Goal: Task Accomplishment & Management: Manage account settings

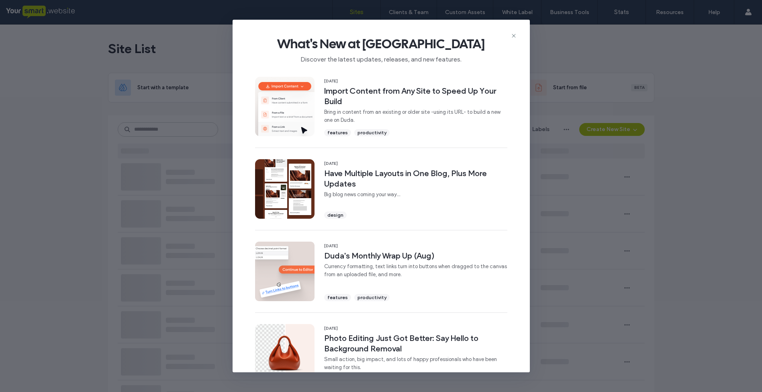
click at [513, 36] on use at bounding box center [514, 36] width 4 height 4
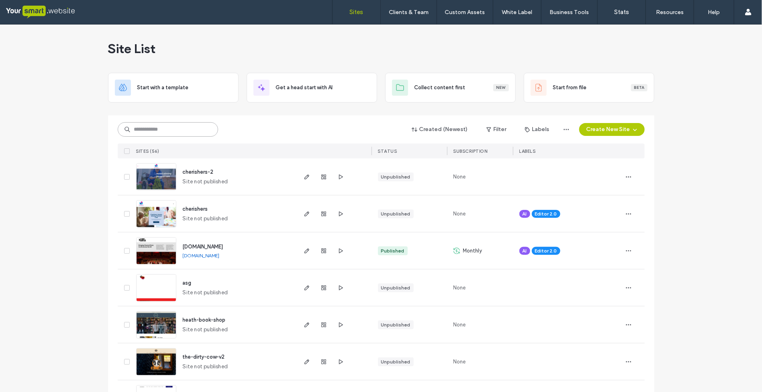
click at [147, 127] on input at bounding box center [168, 129] width 100 height 14
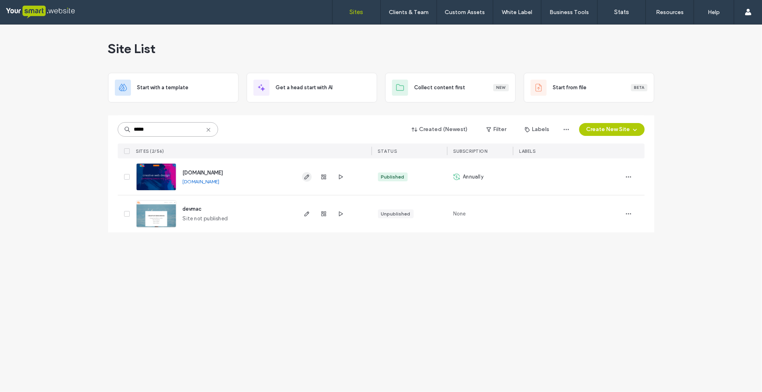
type input "*****"
click at [306, 176] on use "button" at bounding box center [306, 176] width 5 height 5
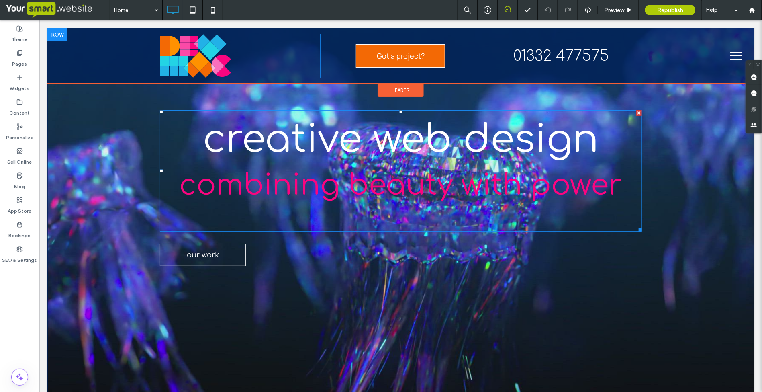
scroll to position [151, 0]
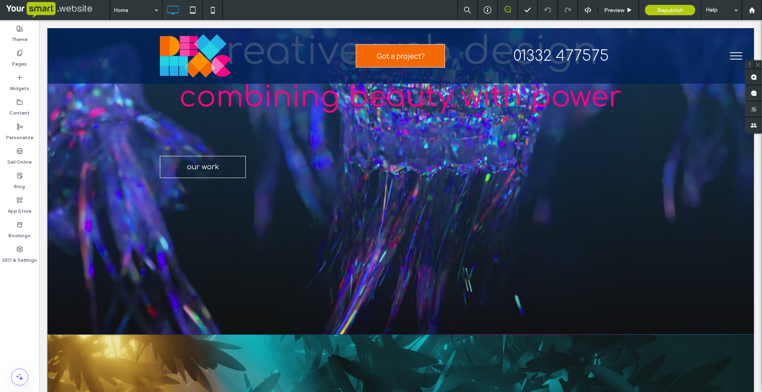
click at [730, 54] on button "menu" at bounding box center [736, 55] width 21 height 21
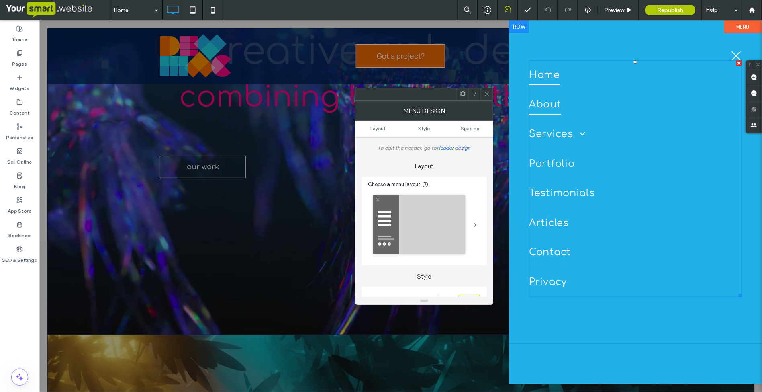
click at [547, 100] on span "About" at bounding box center [545, 104] width 32 height 20
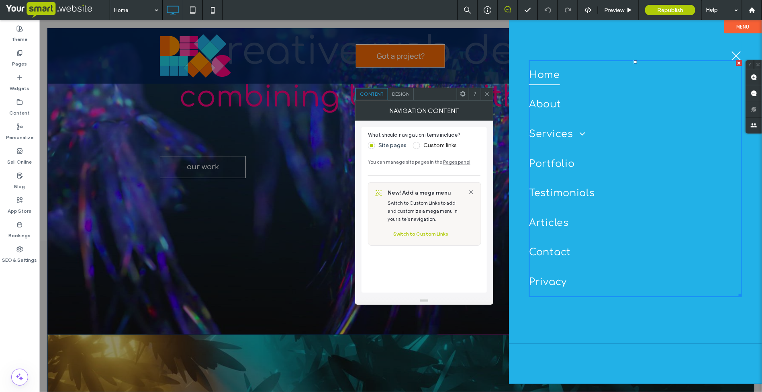
click at [735, 53] on span "menu" at bounding box center [736, 55] width 9 height 9
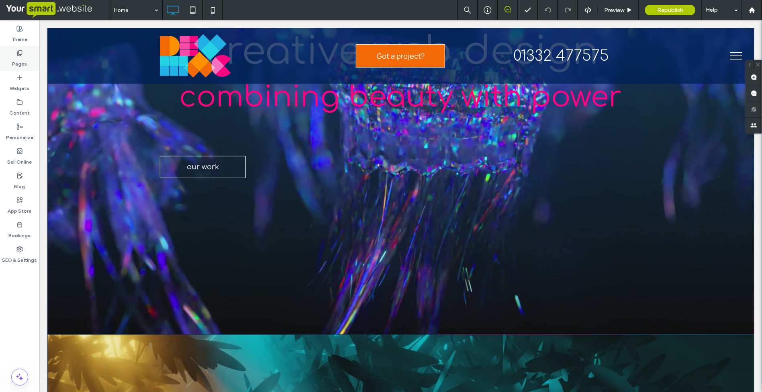
click at [23, 54] on div "Pages" at bounding box center [19, 58] width 39 height 25
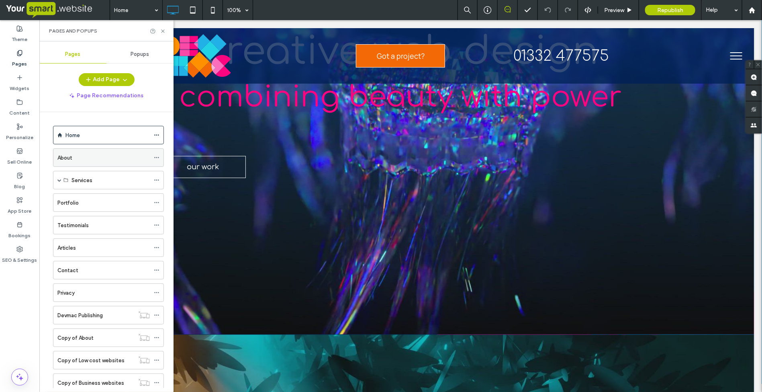
click at [80, 158] on div "About" at bounding box center [103, 158] width 92 height 8
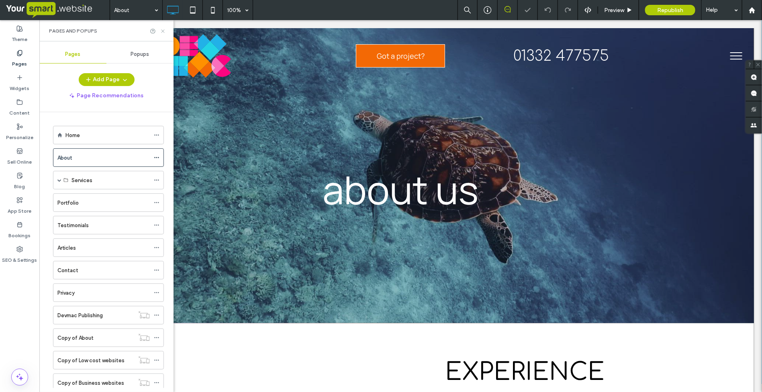
drag, startPoint x: 165, startPoint y: 29, endPoint x: 132, endPoint y: 23, distance: 34.0
click at [165, 29] on icon at bounding box center [163, 31] width 6 height 6
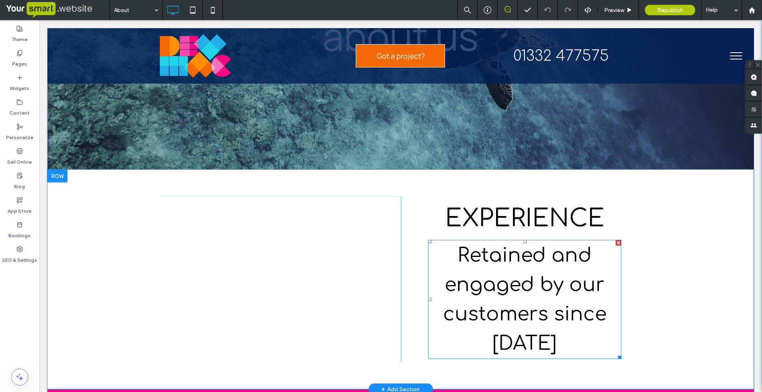
scroll to position [151, 0]
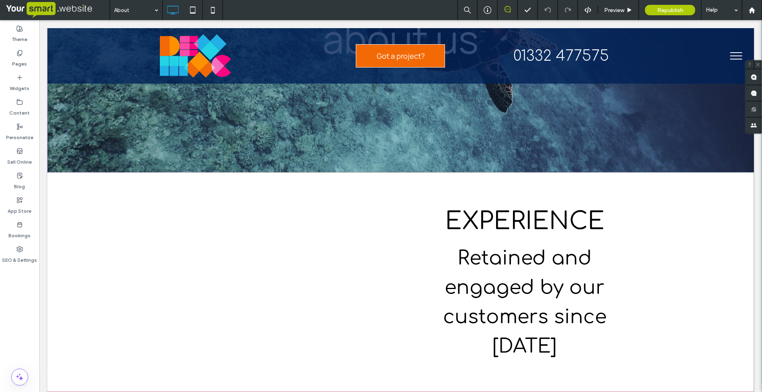
click at [726, 54] on button "menu" at bounding box center [736, 55] width 21 height 21
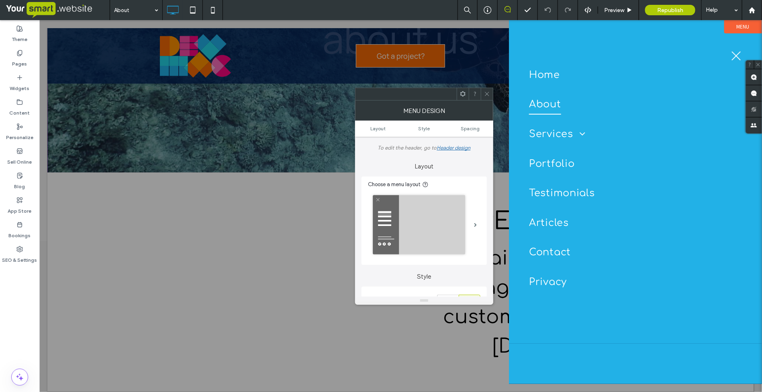
click at [81, 225] on div at bounding box center [400, 206] width 723 height 372
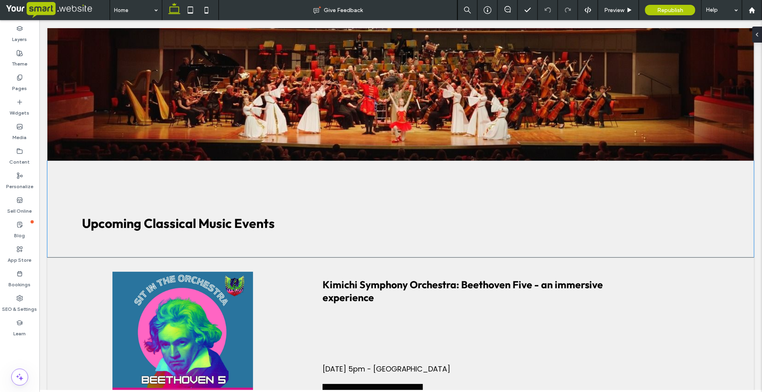
scroll to position [303, 0]
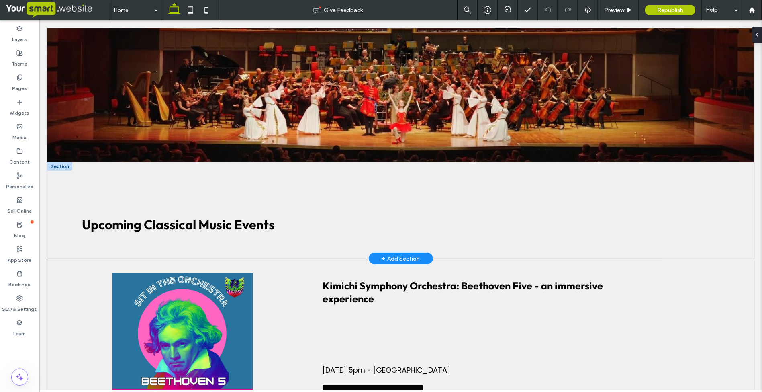
click at [64, 162] on div at bounding box center [59, 166] width 25 height 9
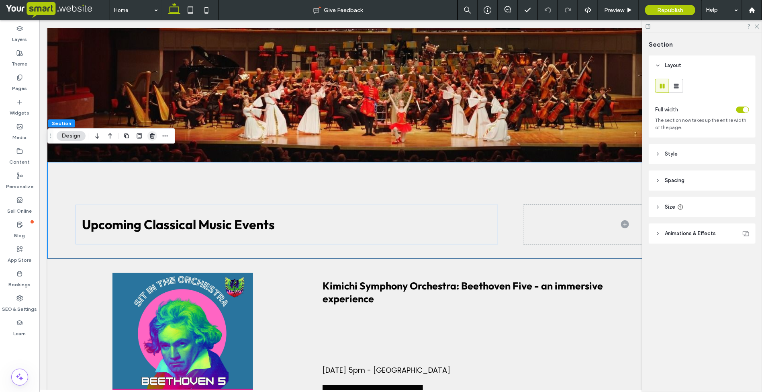
click at [152, 135] on use "button" at bounding box center [152, 135] width 5 height 5
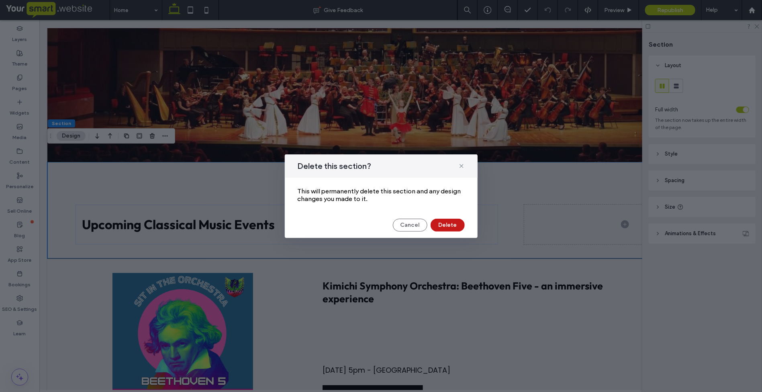
drag, startPoint x: 448, startPoint y: 226, endPoint x: 371, endPoint y: 204, distance: 80.3
click at [448, 226] on button "Delete" at bounding box center [448, 225] width 34 height 13
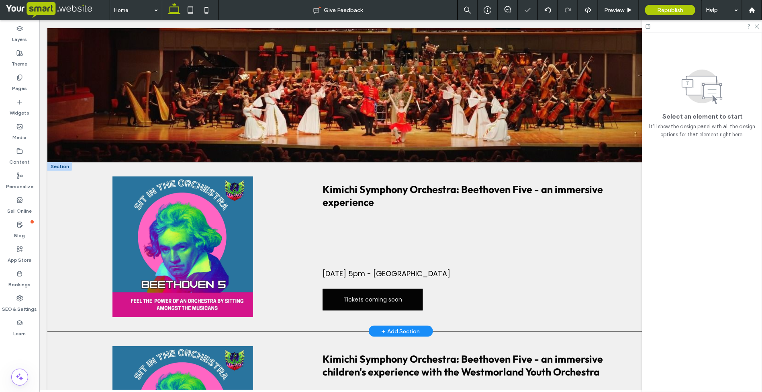
click at [58, 162] on div at bounding box center [59, 166] width 25 height 9
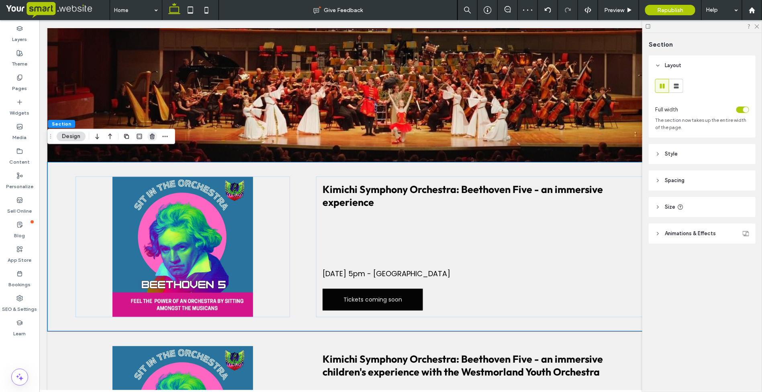
click at [152, 136] on use "button" at bounding box center [152, 136] width 5 height 5
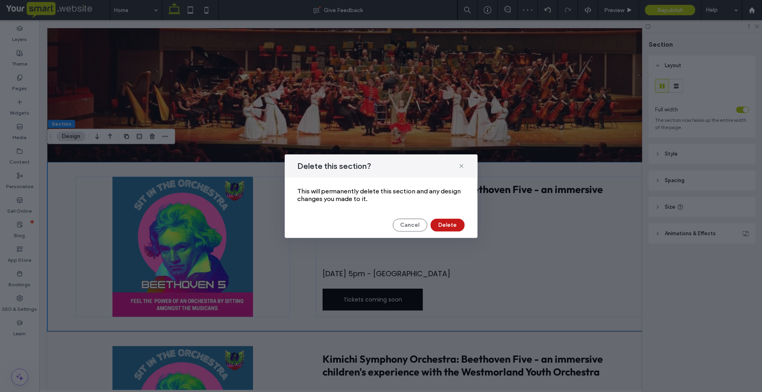
click at [451, 221] on button "Delete" at bounding box center [448, 225] width 34 height 13
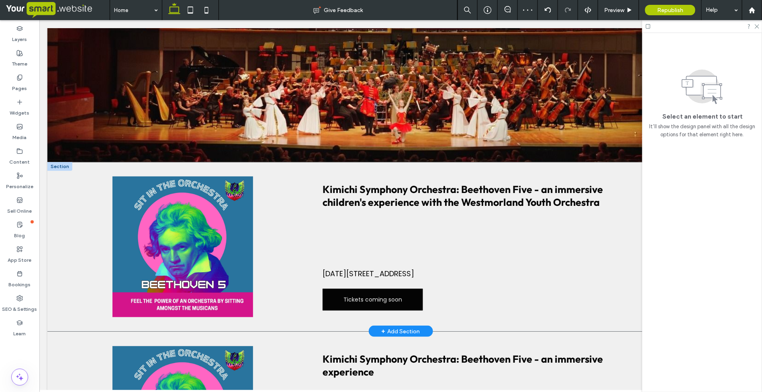
click at [55, 162] on div at bounding box center [59, 166] width 25 height 9
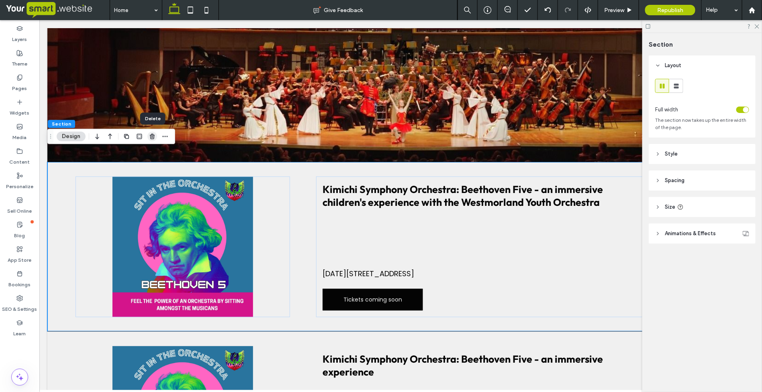
click at [152, 137] on use "button" at bounding box center [152, 136] width 5 height 5
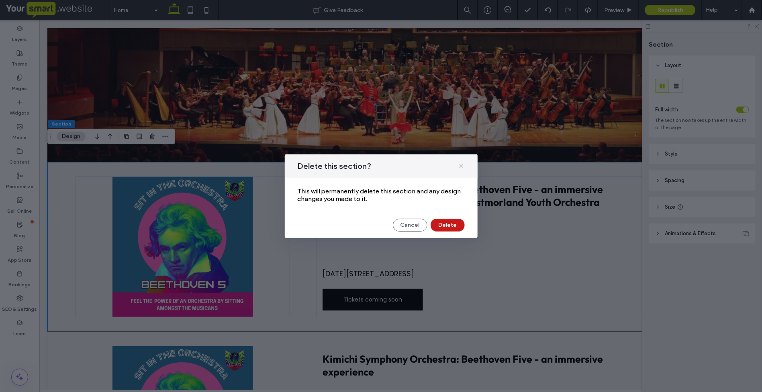
click at [448, 224] on button "Delete" at bounding box center [448, 225] width 34 height 13
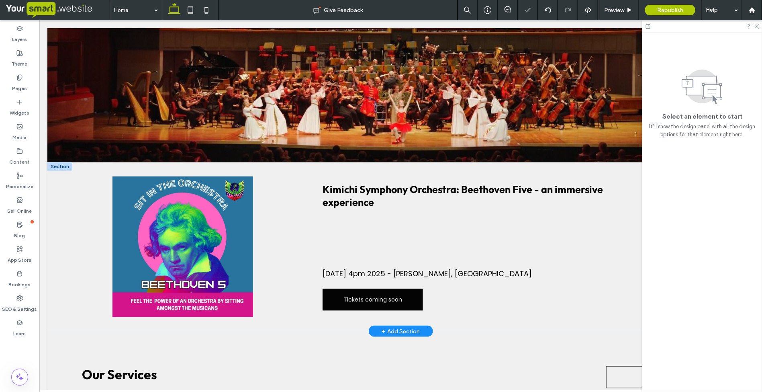
click at [54, 162] on div at bounding box center [59, 166] width 25 height 9
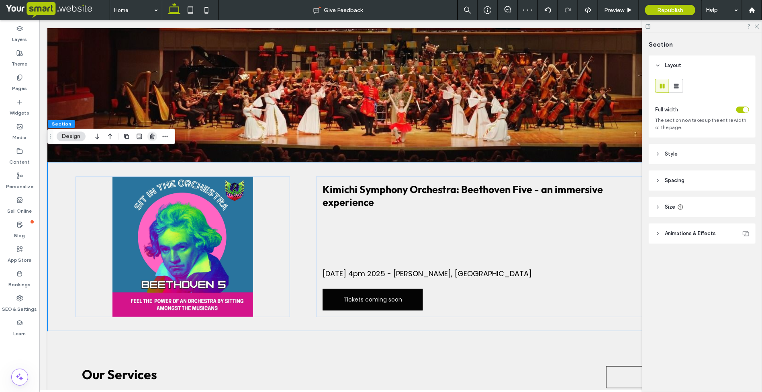
click at [150, 137] on icon "button" at bounding box center [152, 136] width 6 height 6
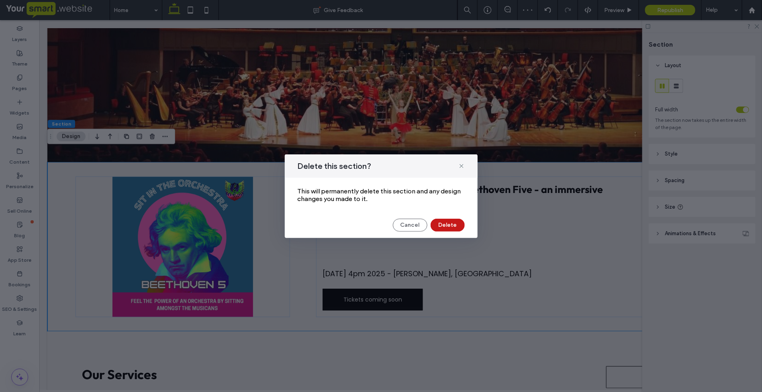
click at [451, 223] on button "Delete" at bounding box center [448, 225] width 34 height 13
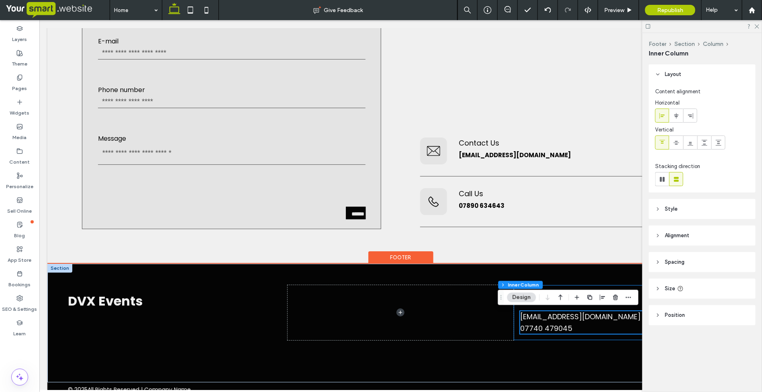
scroll to position [1172, 0]
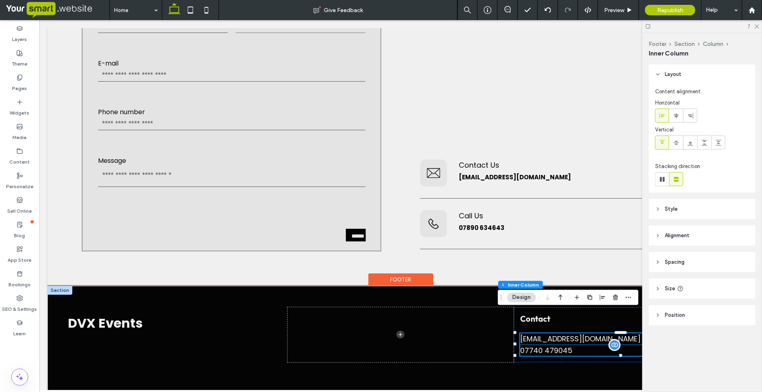
click at [561, 344] on div "07740 479045" at bounding box center [626, 349] width 213 height 11
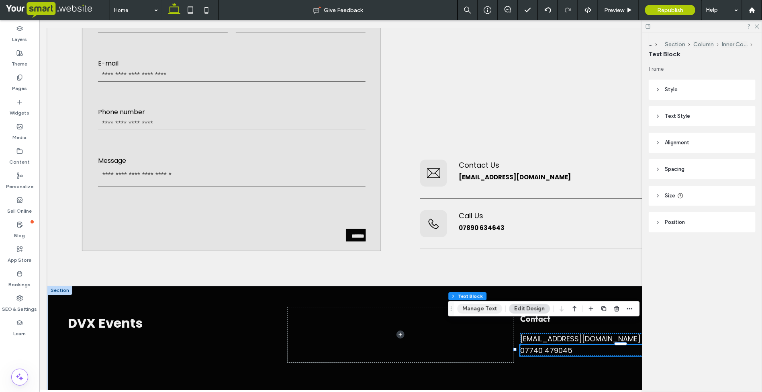
click at [491, 307] on button "Manage Text" at bounding box center [480, 309] width 45 height 10
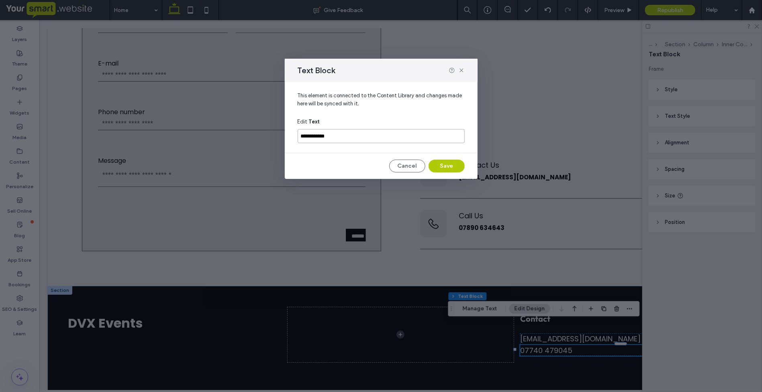
drag, startPoint x: 350, startPoint y: 137, endPoint x: 306, endPoint y: 135, distance: 43.9
click at [306, 135] on input "**********" at bounding box center [381, 136] width 167 height 14
type input "**********"
click at [449, 161] on button "Save" at bounding box center [447, 166] width 36 height 13
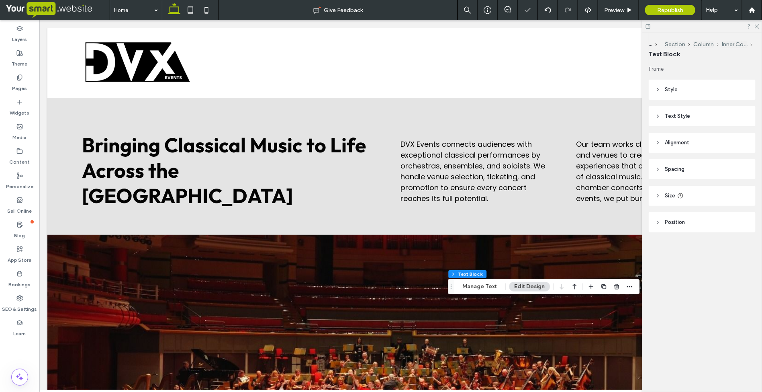
scroll to position [1194, 0]
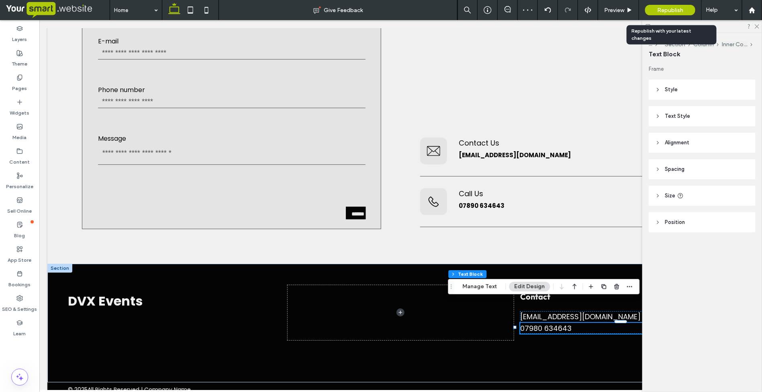
click at [670, 9] on span "Republish" at bounding box center [670, 10] width 26 height 7
